Goal: Transaction & Acquisition: Purchase product/service

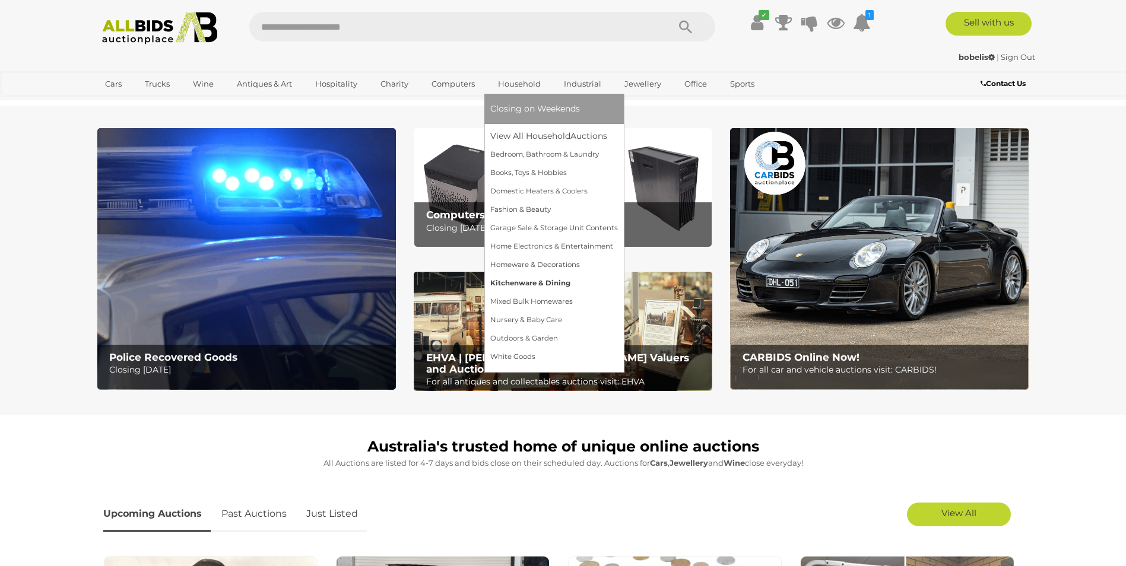
click at [537, 280] on link "Kitchenware & Dining" at bounding box center [554, 283] width 128 height 18
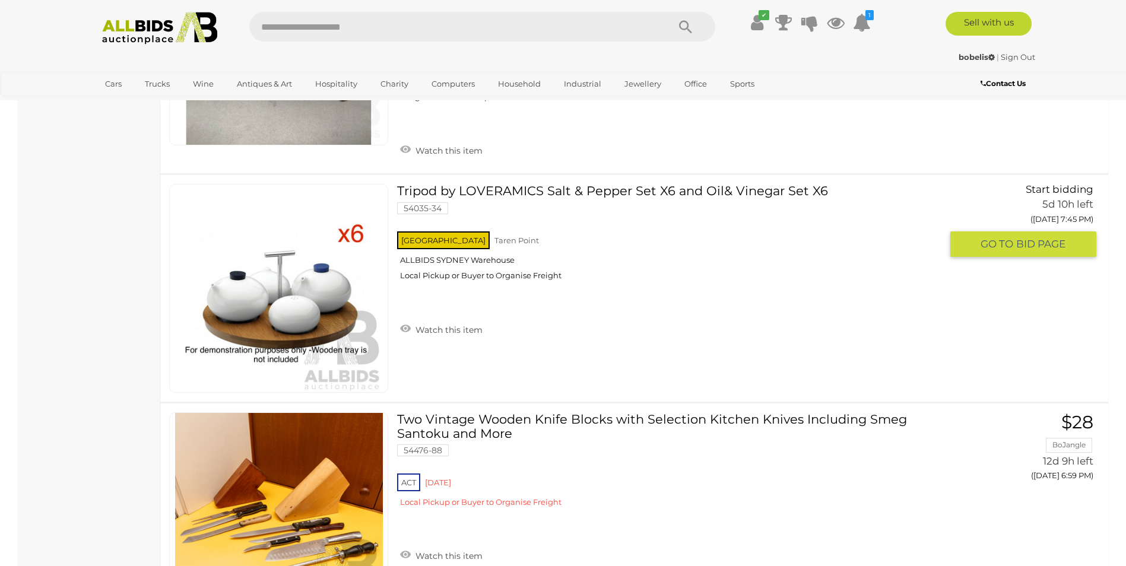
scroll to position [2434, 0]
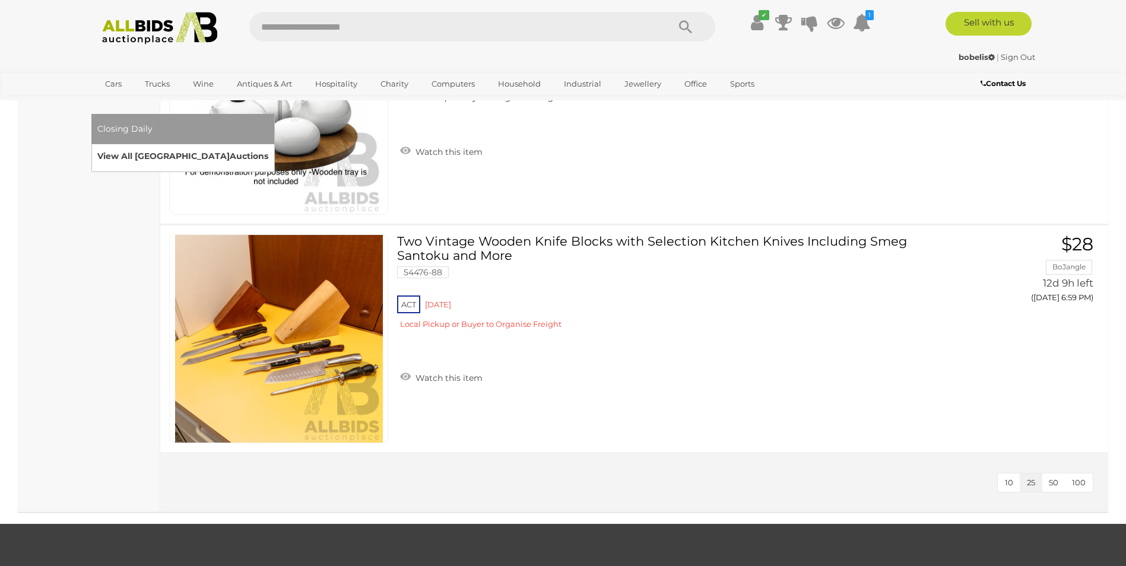
click at [268, 147] on link "View All Sydney Auctions" at bounding box center [182, 156] width 171 height 18
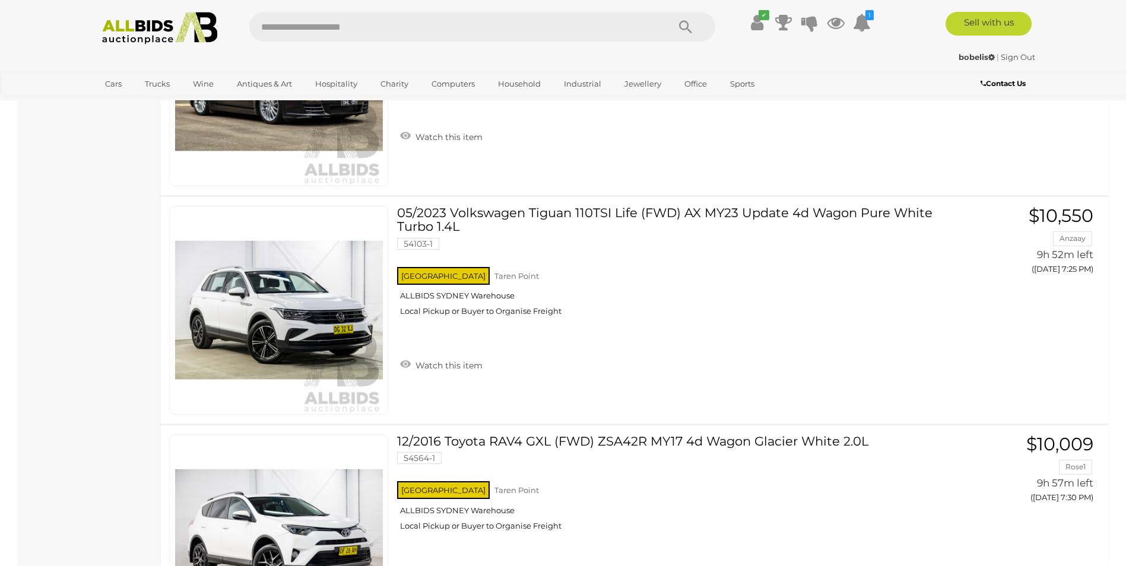
scroll to position [2970, 0]
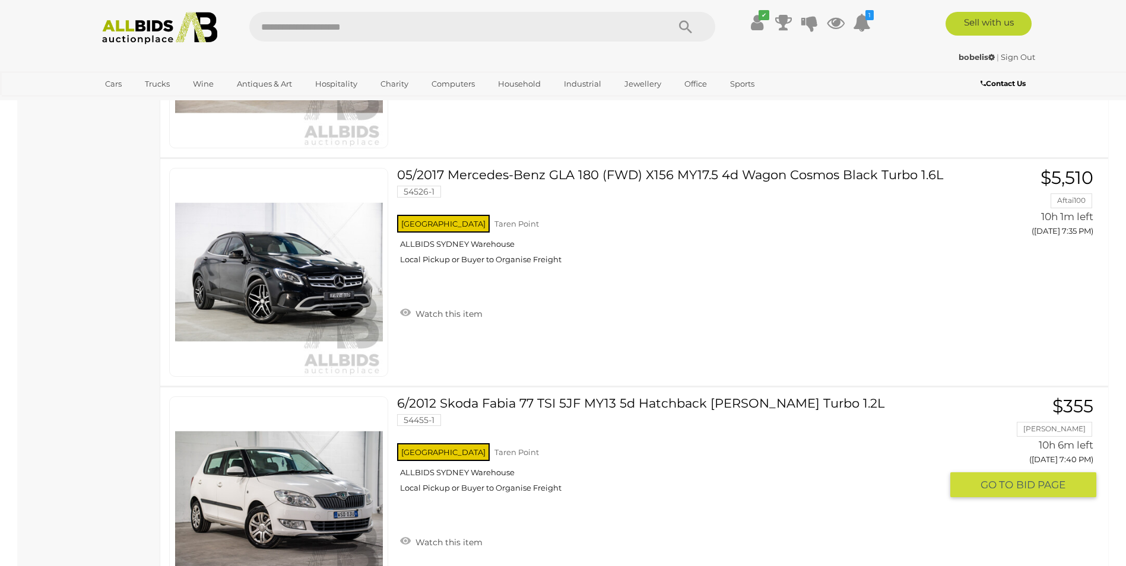
click at [260, 486] on link at bounding box center [278, 500] width 219 height 209
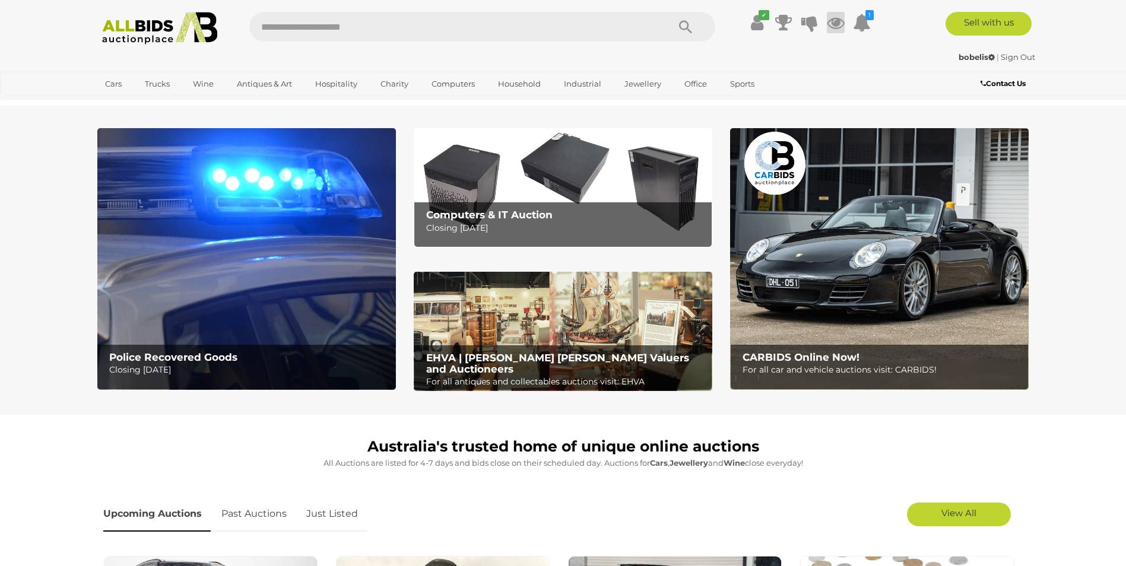
click at [837, 26] on icon at bounding box center [836, 22] width 18 height 21
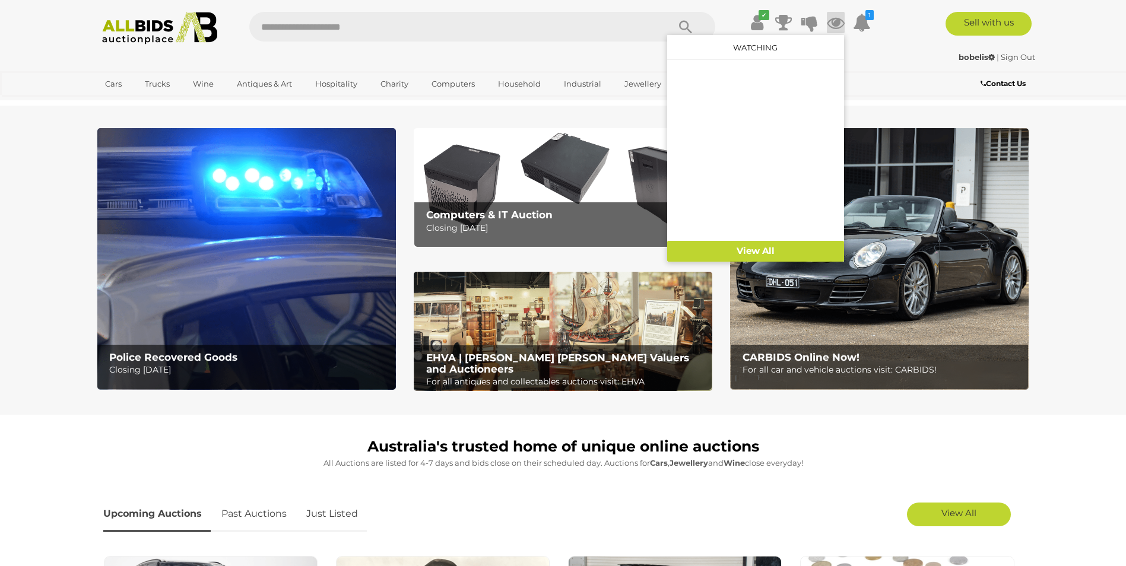
click at [1089, 173] on section "Police Recovered Goods Closing Tuesday 16th September Computers & IT Auction Cl…" at bounding box center [563, 260] width 1126 height 309
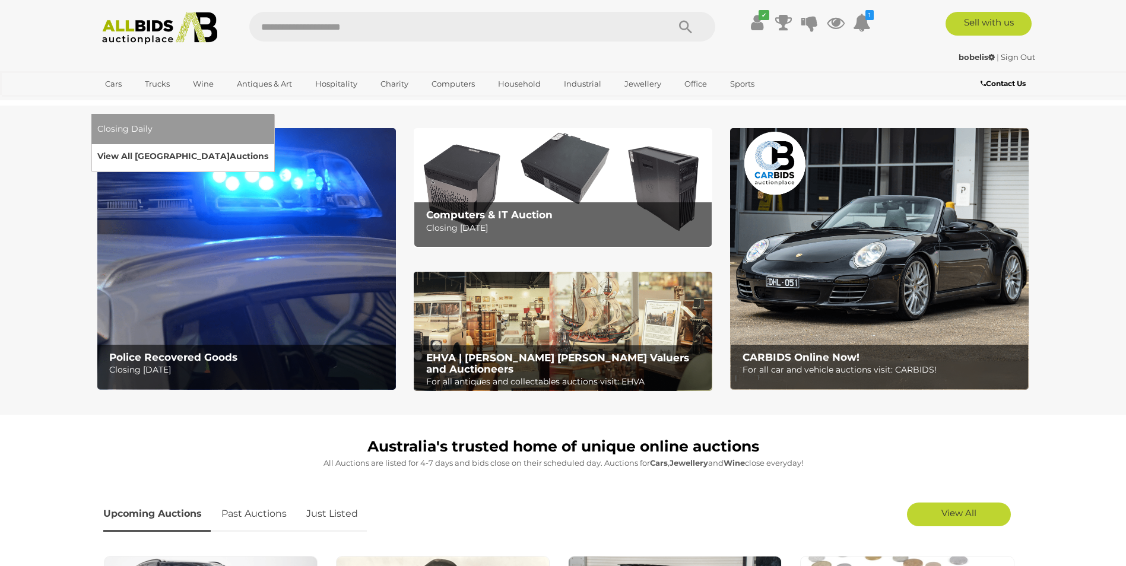
click at [268, 147] on link "View All Sydney Auctions" at bounding box center [182, 156] width 171 height 18
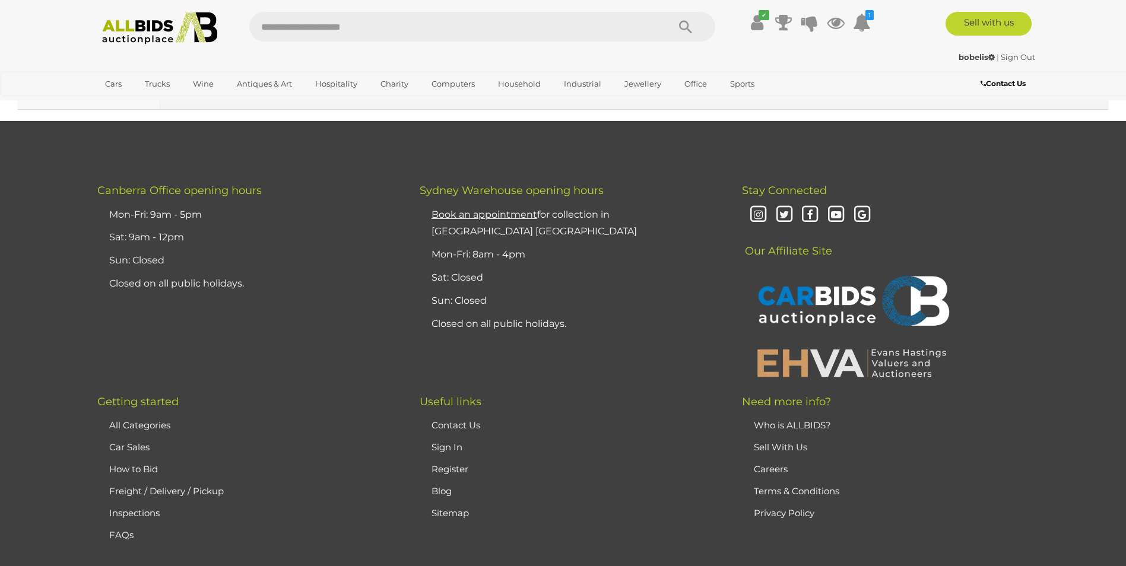
scroll to position [5584, 0]
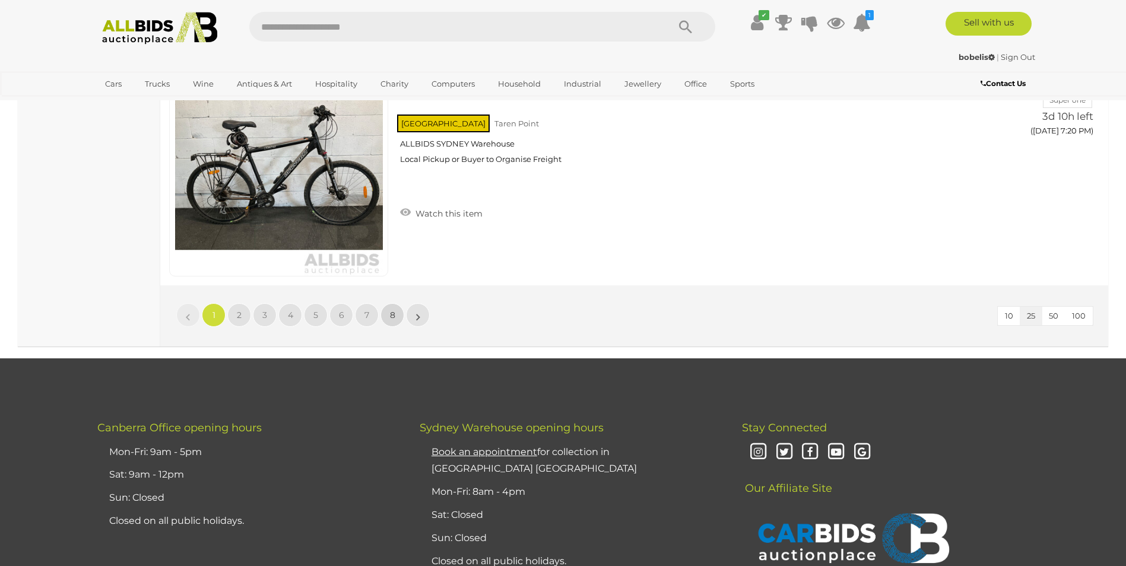
click at [389, 313] on link "8" at bounding box center [392, 315] width 24 height 24
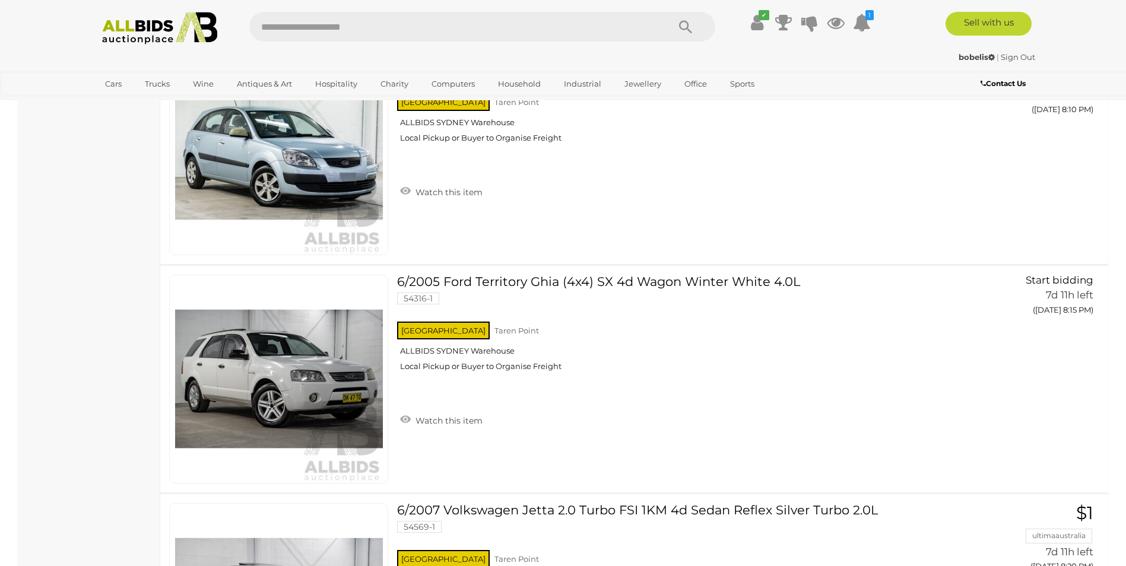
scroll to position [5186, 0]
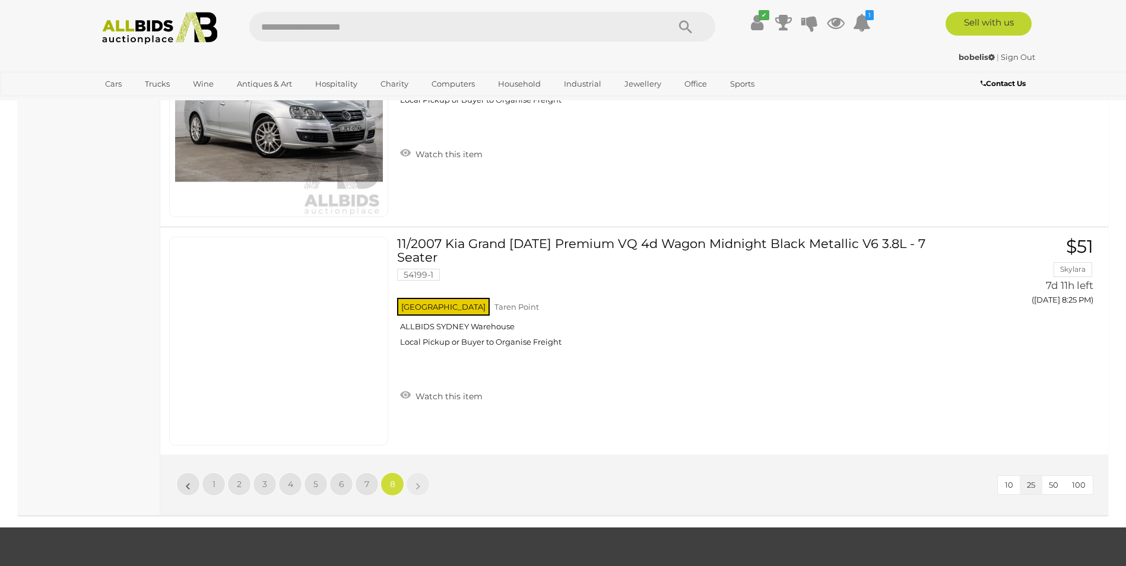
click at [417, 485] on li "»" at bounding box center [418, 484] width 23 height 24
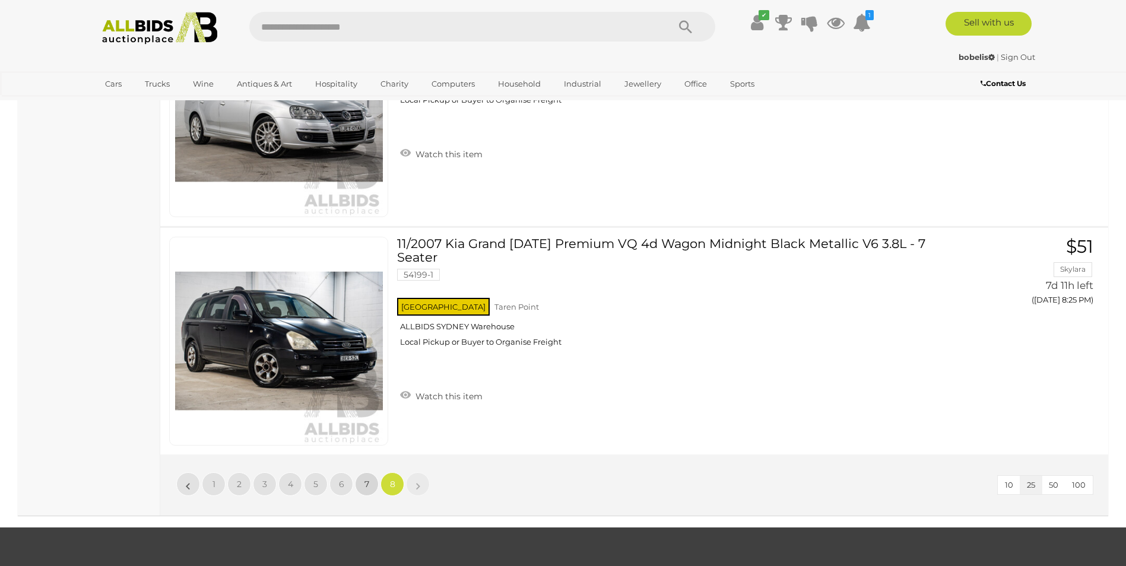
click at [366, 483] on span "7" at bounding box center [366, 484] width 5 height 11
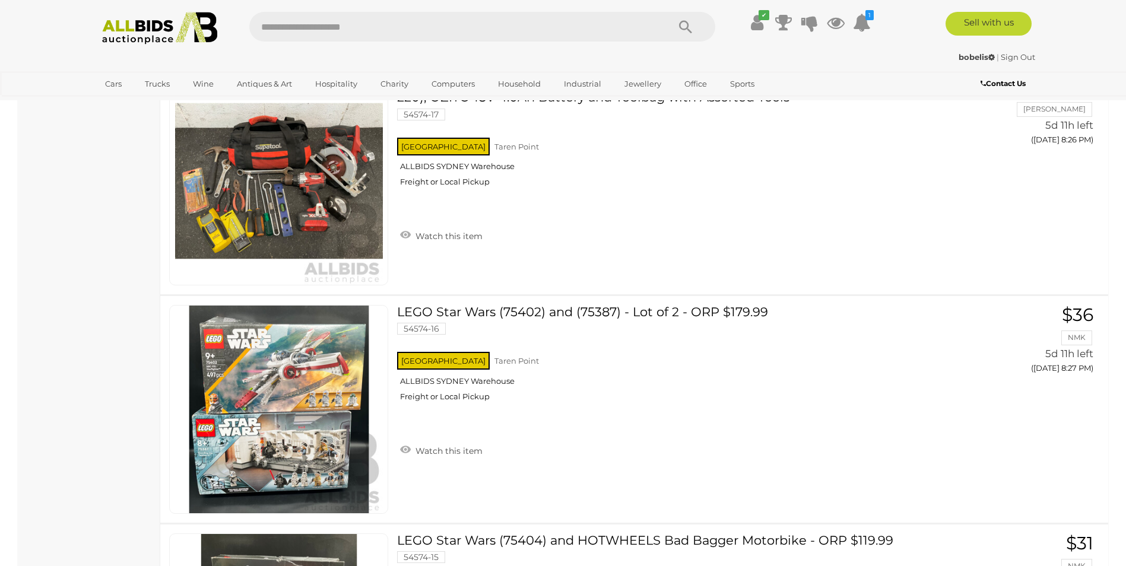
scroll to position [5385, 0]
